Goal: Task Accomplishment & Management: Use online tool/utility

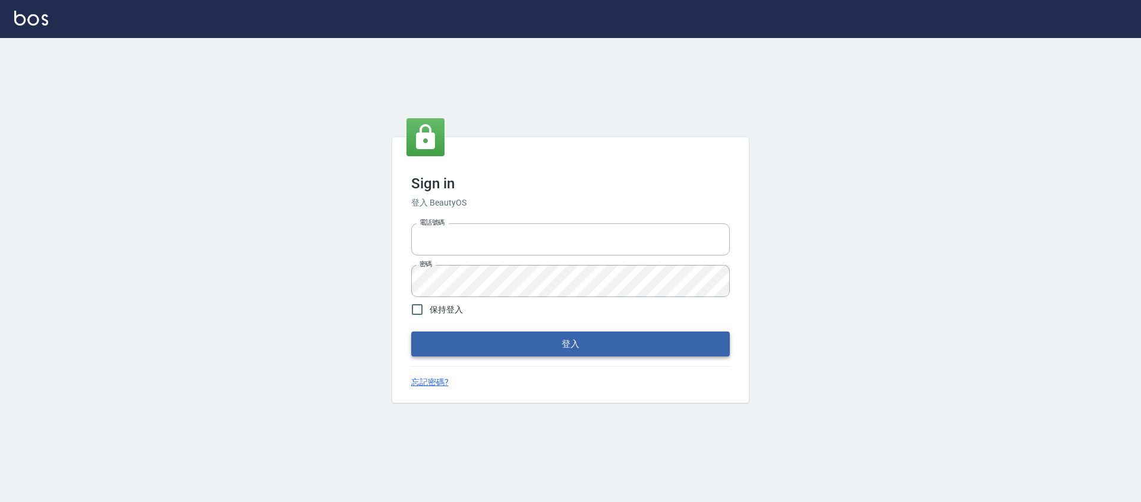
type input "25170116"
click at [635, 349] on button "登入" at bounding box center [570, 344] width 319 height 25
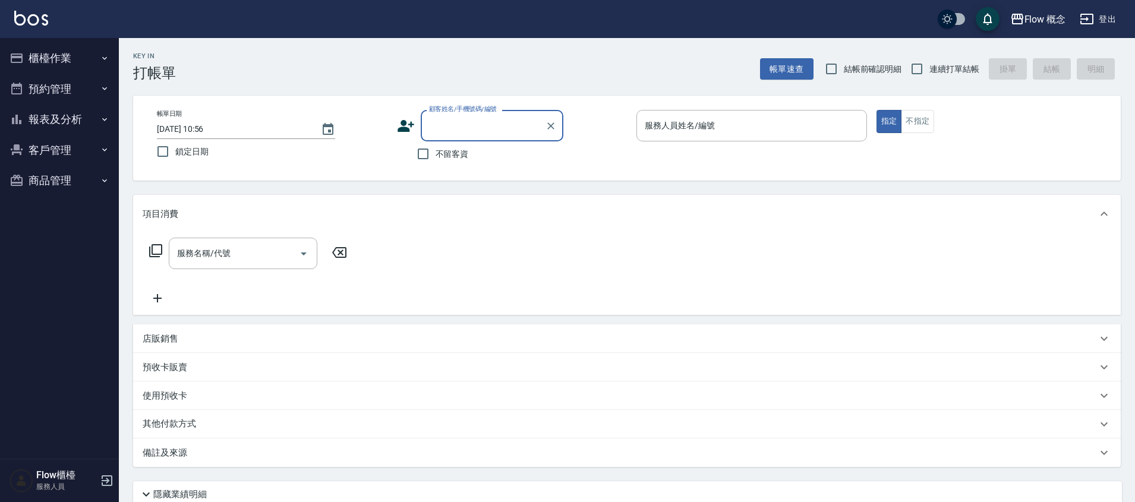
click at [85, 50] on button "櫃檯作業" at bounding box center [59, 58] width 109 height 31
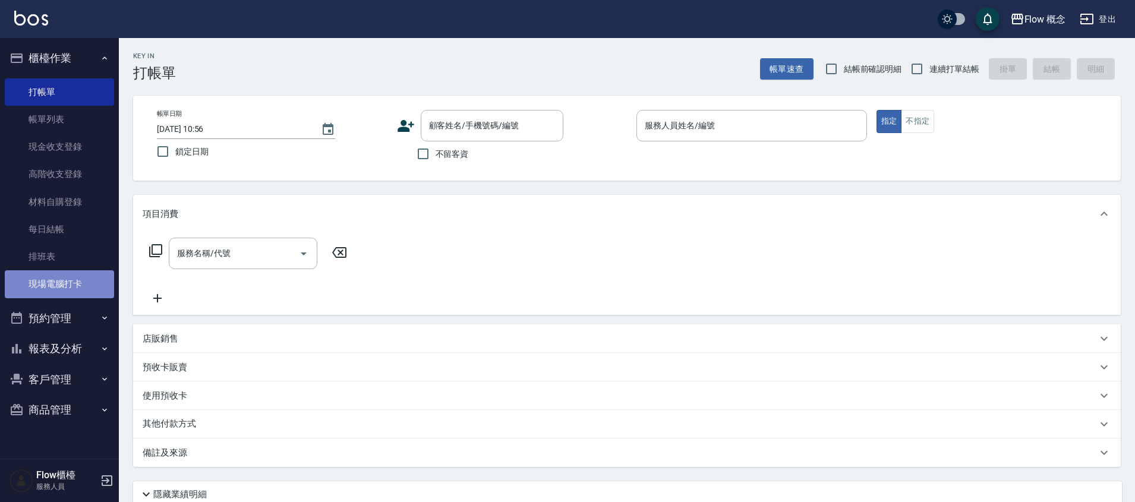
click at [72, 294] on link "現場電腦打卡" at bounding box center [59, 283] width 109 height 27
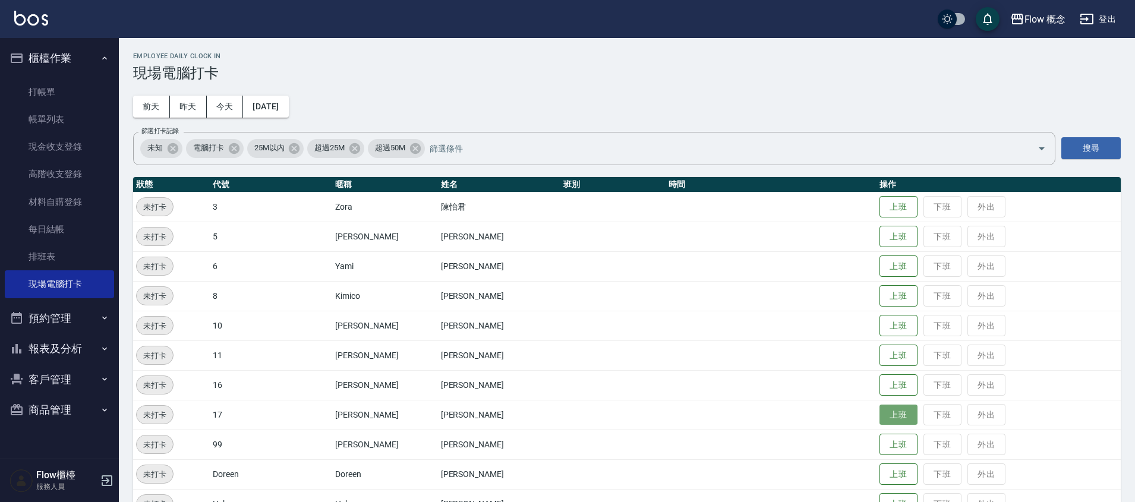
click at [879, 422] on button "上班" at bounding box center [898, 415] width 38 height 21
